Goal: Check status: Check status

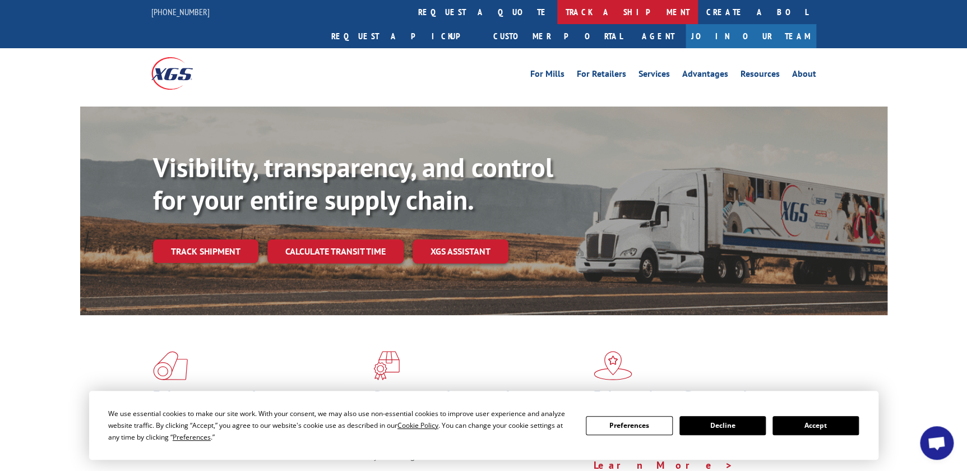
click at [557, 10] on link "track a shipment" at bounding box center [627, 12] width 141 height 24
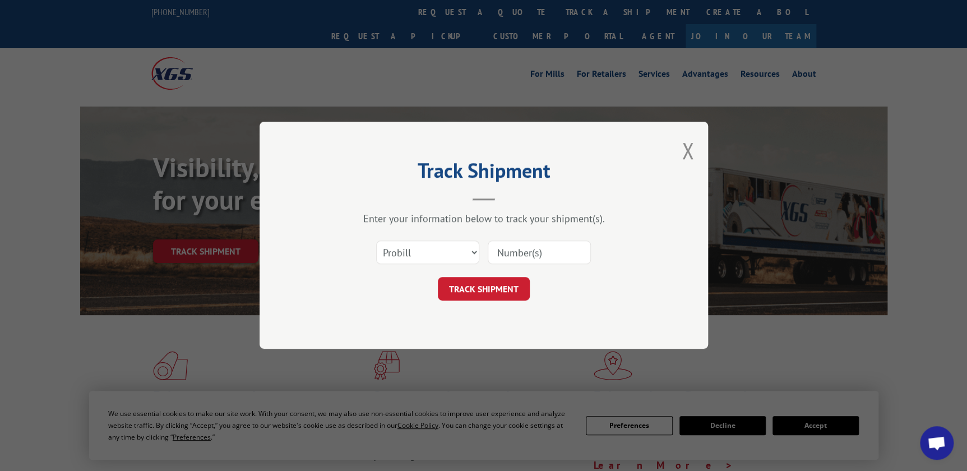
click at [526, 258] on input at bounding box center [539, 253] width 103 height 24
paste input "17674559"
type input "17674559"
click at [500, 286] on button "TRACK SHIPMENT" at bounding box center [484, 290] width 92 height 24
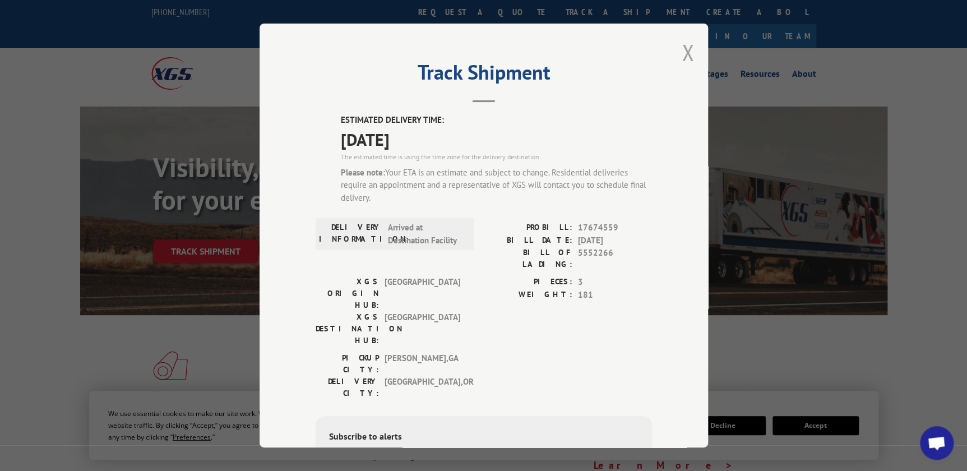
click at [682, 52] on button "Close modal" at bounding box center [688, 53] width 12 height 30
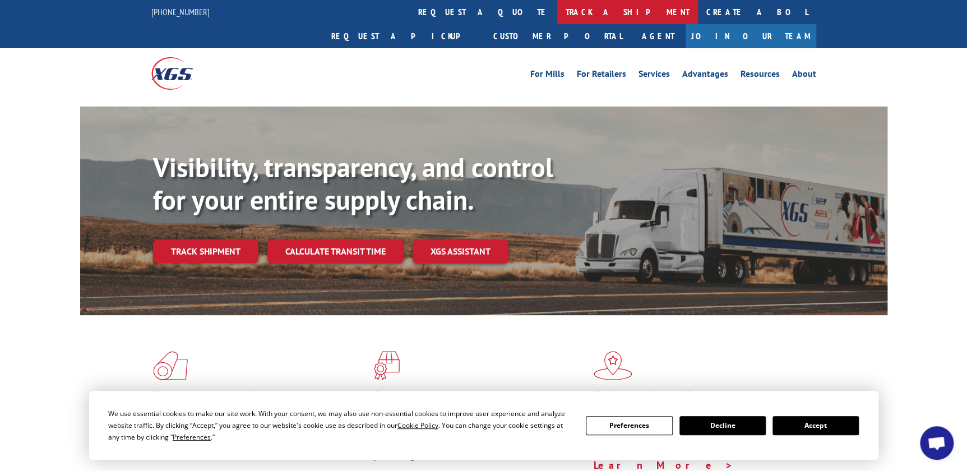
click at [557, 10] on link "track a shipment" at bounding box center [627, 12] width 141 height 24
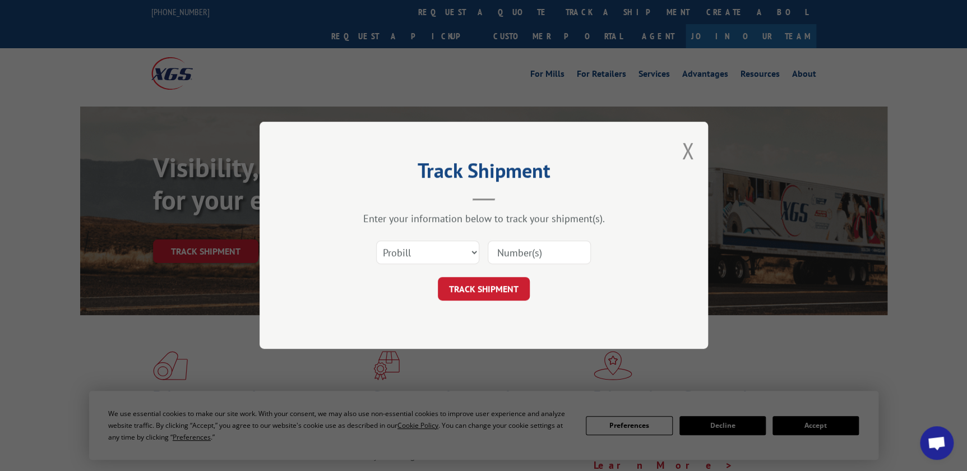
click at [514, 252] on input at bounding box center [539, 253] width 103 height 24
paste input "17672975"
type input "17672975"
click at [491, 291] on button "TRACK SHIPMENT" at bounding box center [484, 290] width 92 height 24
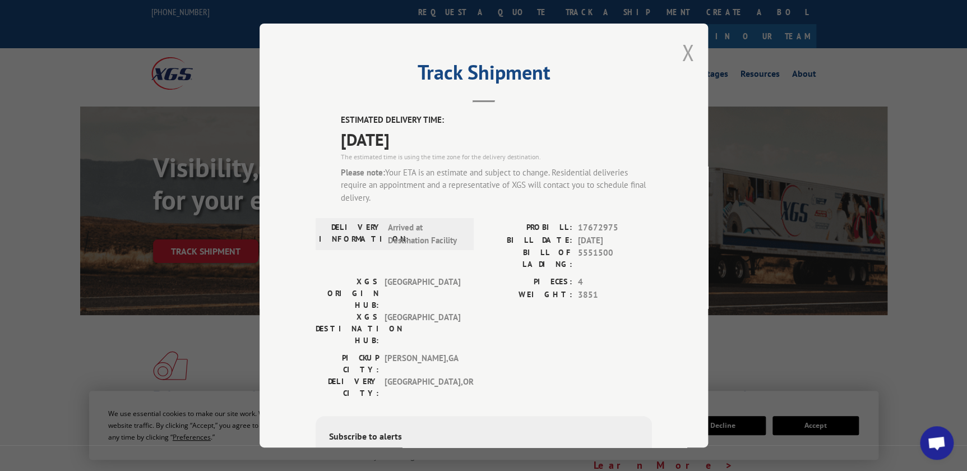
click at [683, 56] on button "Close modal" at bounding box center [688, 53] width 12 height 30
